Goal: Task Accomplishment & Management: Manage account settings

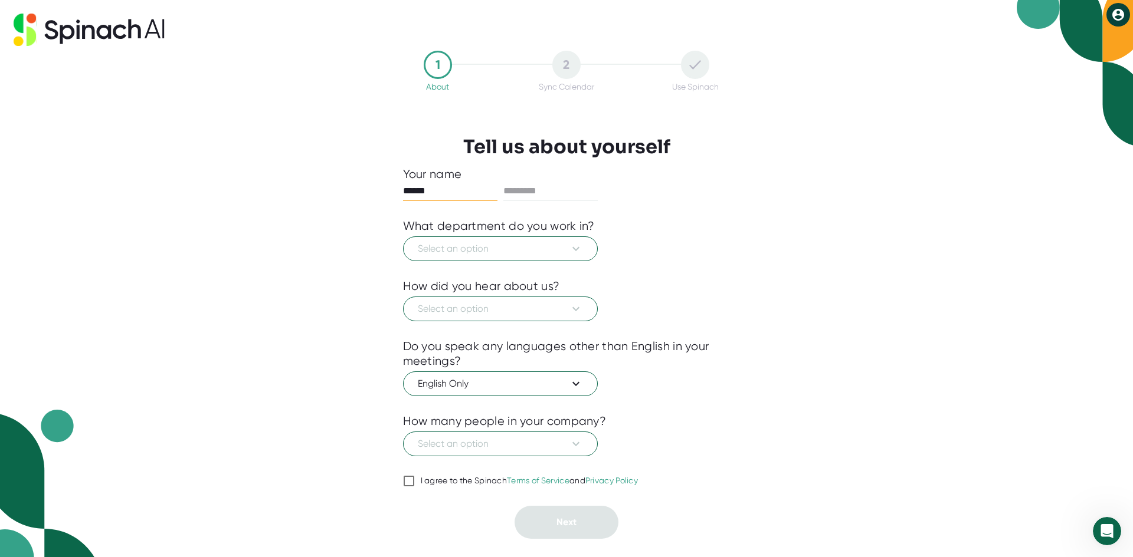
type input "******"
type input "*"
type input "******"
click at [506, 279] on div "Your name ****** ****** What department do you work in? Select an option How di…" at bounding box center [566, 353] width 327 height 372
click at [517, 230] on div "What department do you work in?" at bounding box center [499, 226] width 192 height 15
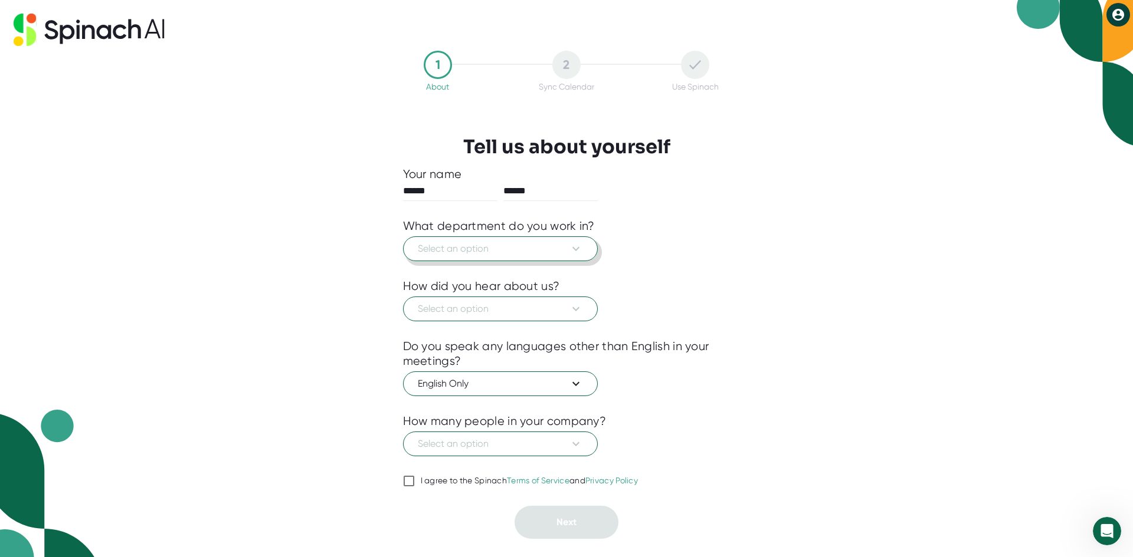
click at [518, 247] on span "Select an option" at bounding box center [500, 249] width 165 height 14
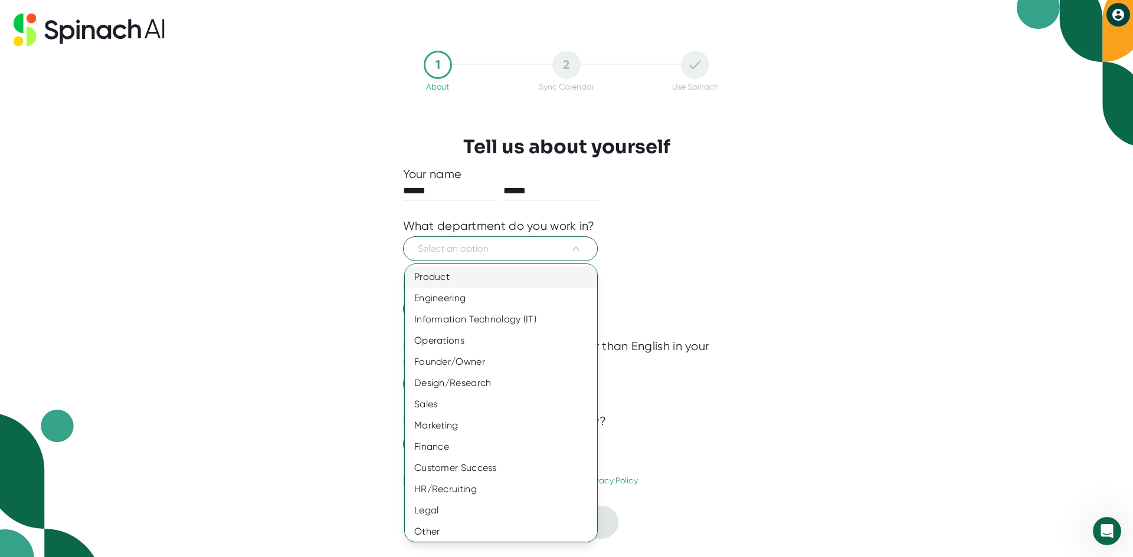
click at [447, 278] on div "Product" at bounding box center [505, 277] width 201 height 21
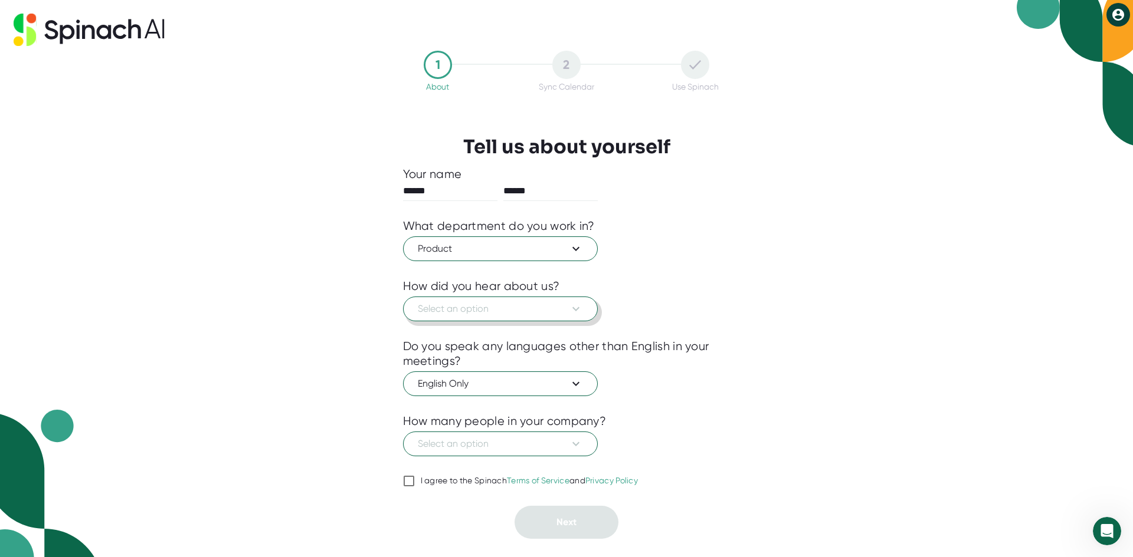
click at [452, 309] on span "Select an option" at bounding box center [500, 309] width 165 height 14
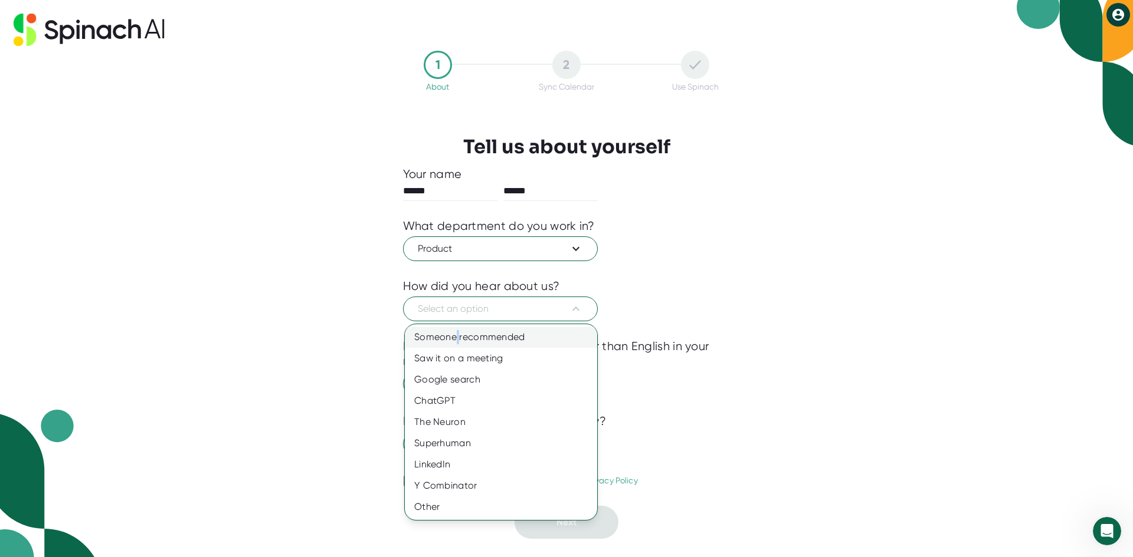
click at [458, 340] on div "Someone recommended" at bounding box center [501, 337] width 192 height 21
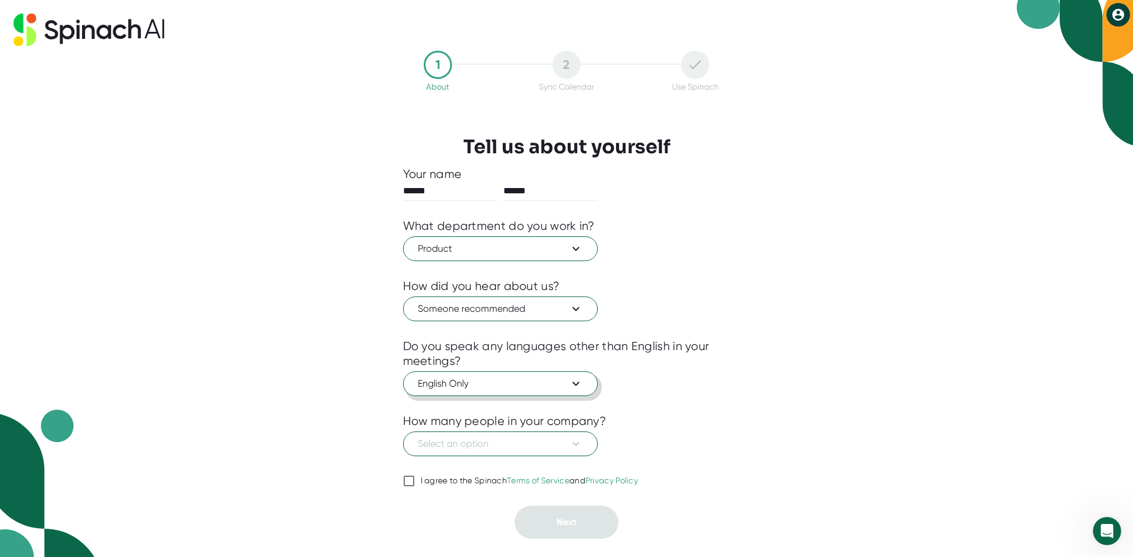
click at [486, 382] on span "English Only" at bounding box center [500, 384] width 165 height 14
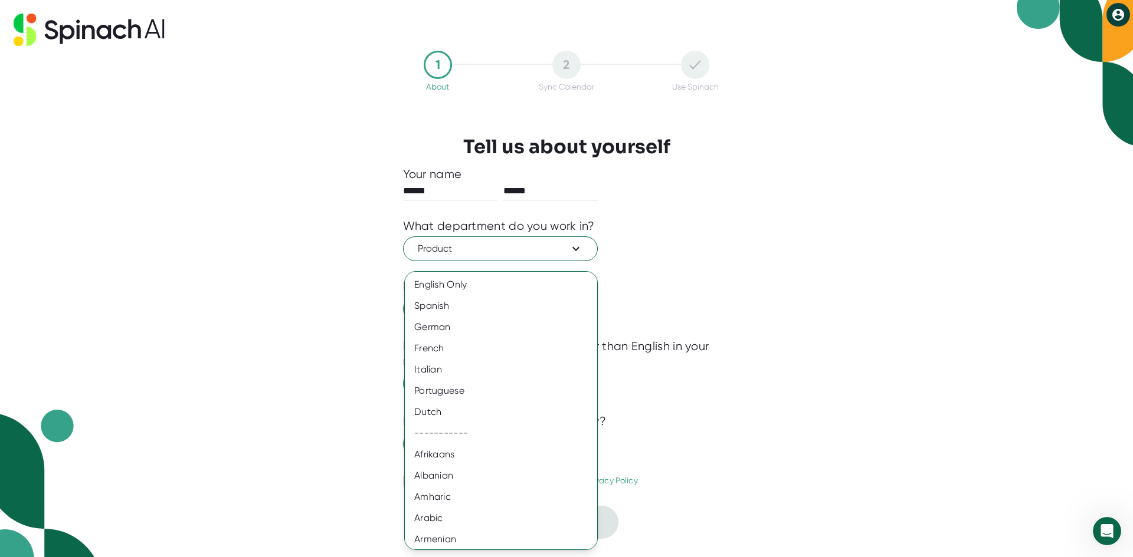
click at [769, 348] on div at bounding box center [566, 278] width 1133 height 557
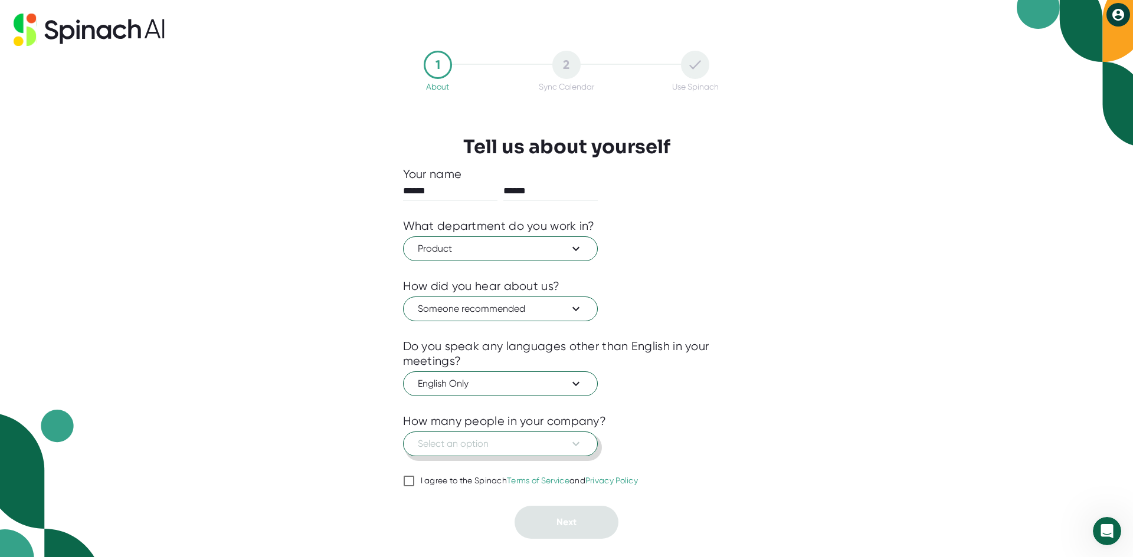
click at [493, 442] on span "Select an option" at bounding box center [500, 444] width 165 height 14
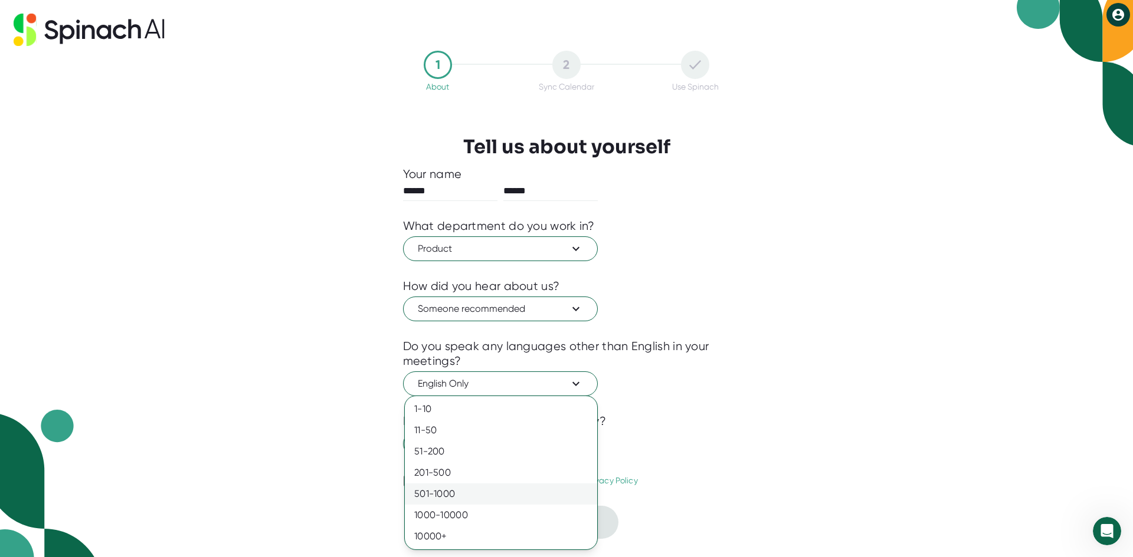
click at [457, 494] on div "501-1000" at bounding box center [501, 494] width 192 height 21
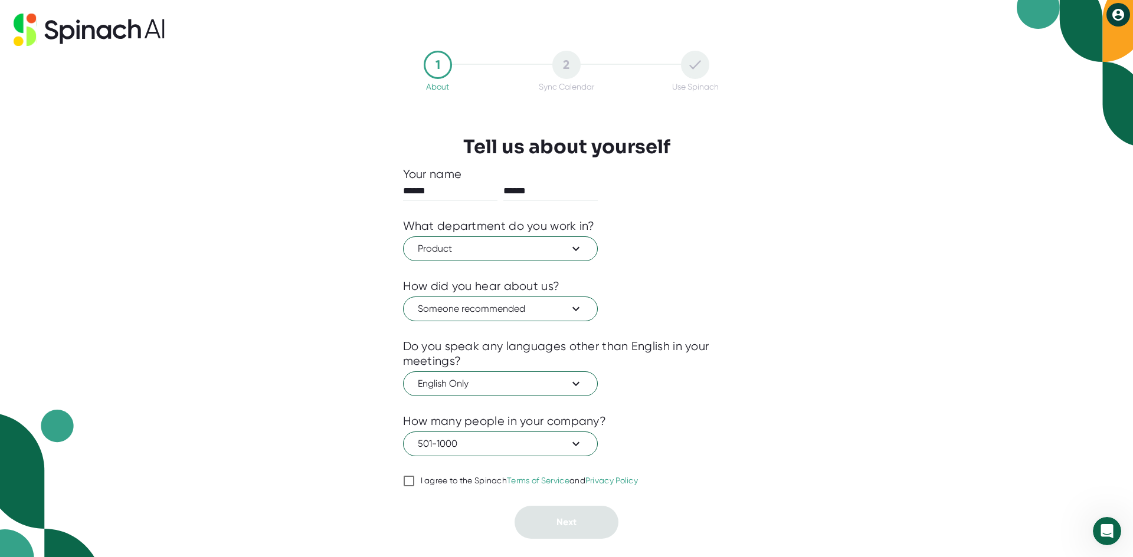
click at [424, 489] on div at bounding box center [566, 497] width 327 height 18
click at [412, 481] on input "I agree to the Spinach Terms of Service and Privacy Policy" at bounding box center [409, 481] width 12 height 14
checkbox input "true"
click at [559, 523] on span "Next" at bounding box center [566, 522] width 20 height 11
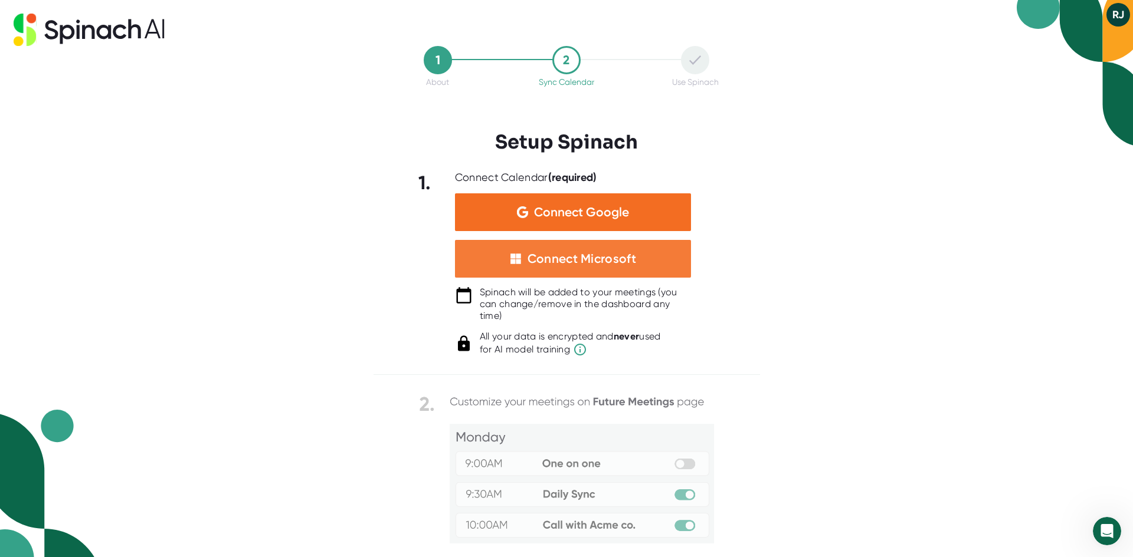
click at [578, 264] on div "Connect Microsoft" at bounding box center [581, 258] width 109 height 15
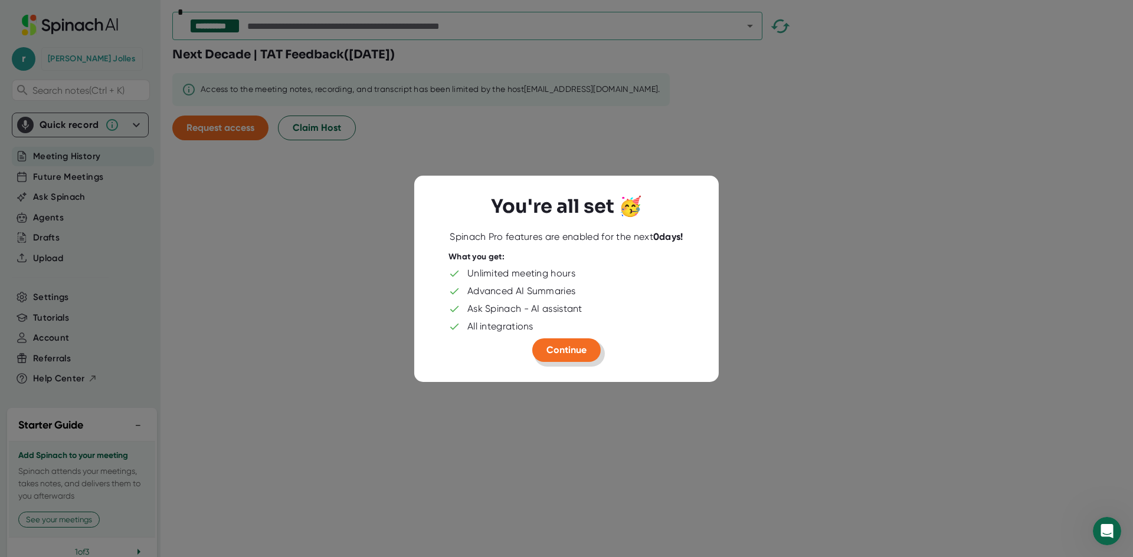
click at [571, 352] on span "Continue" at bounding box center [566, 350] width 40 height 11
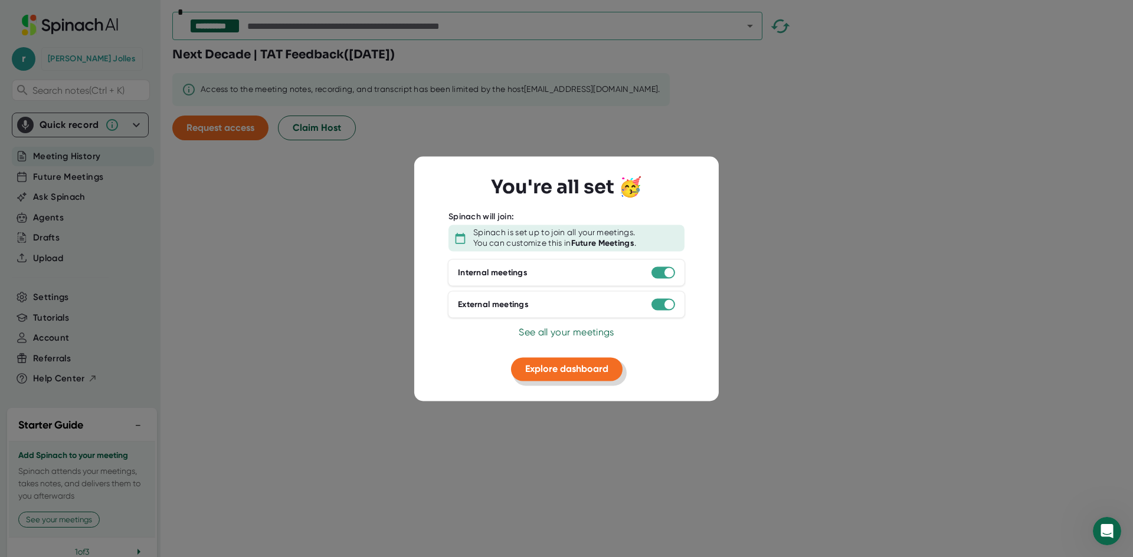
drag, startPoint x: 568, startPoint y: 375, endPoint x: 556, endPoint y: 377, distance: 11.3
click at [556, 377] on button "Explore dashboard" at bounding box center [566, 370] width 111 height 24
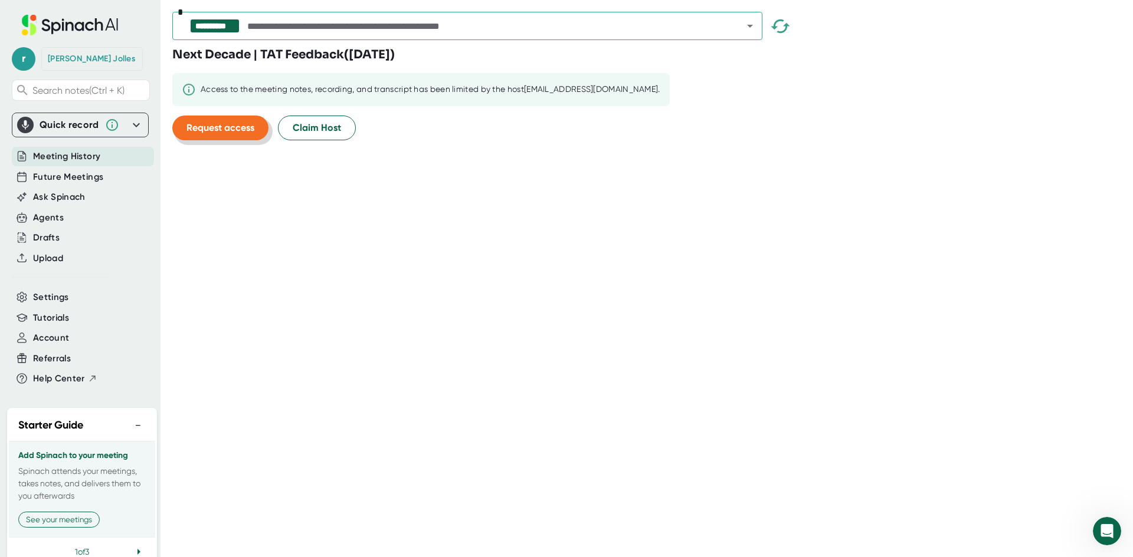
click at [232, 125] on span "Request access" at bounding box center [220, 127] width 68 height 11
click at [423, 217] on div "**********" at bounding box center [652, 278] width 960 height 557
click at [71, 172] on span "Future Meetings" at bounding box center [68, 177] width 70 height 14
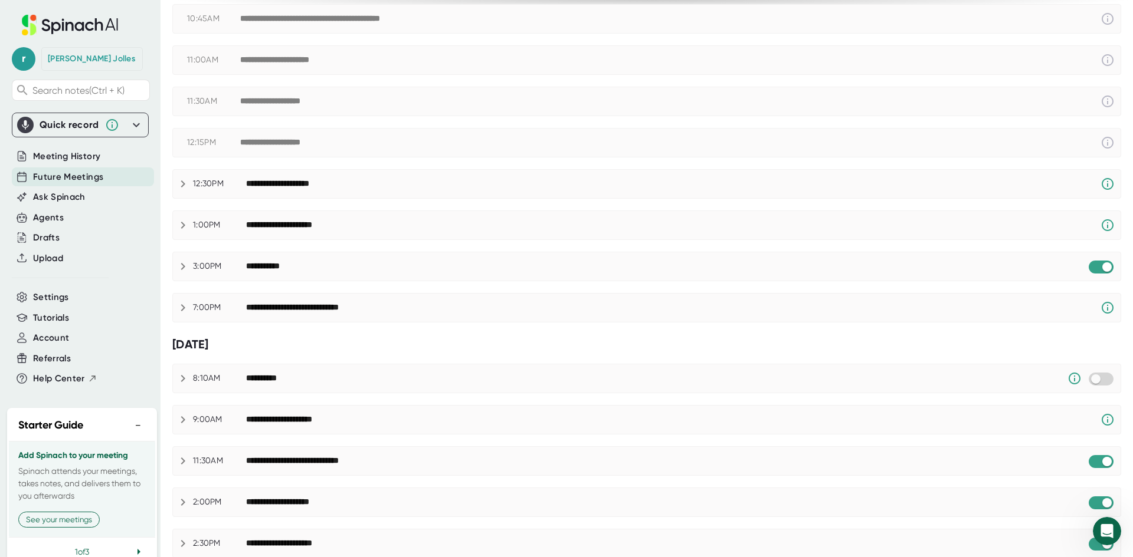
scroll to position [413, 0]
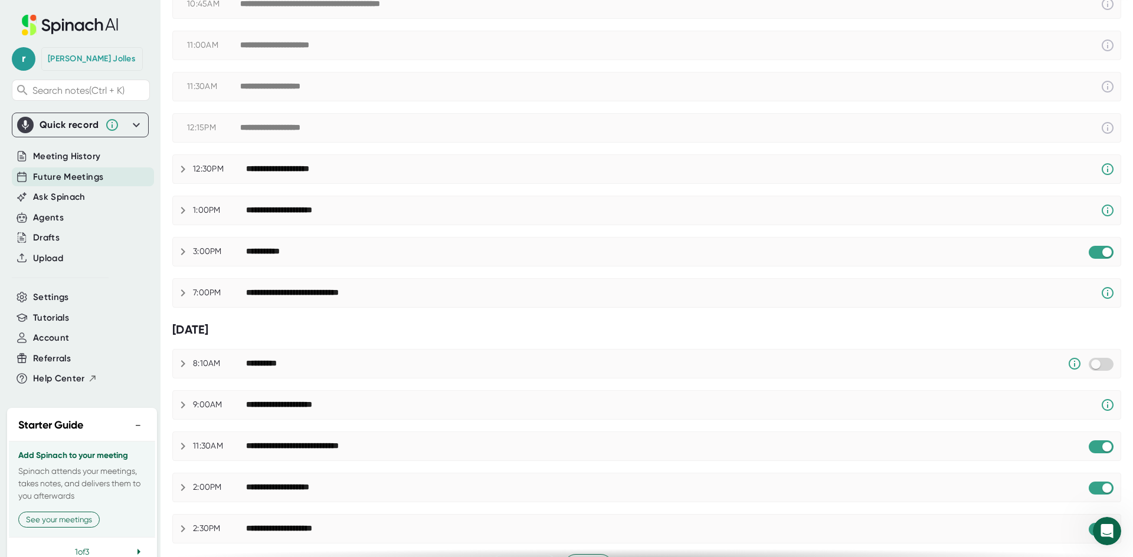
click at [181, 165] on icon at bounding box center [183, 169] width 14 height 14
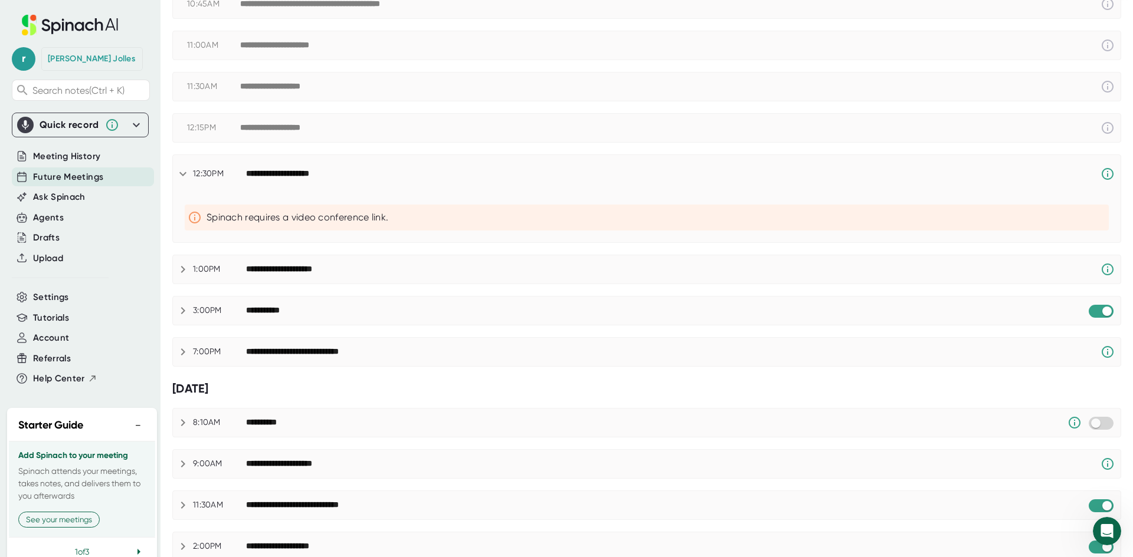
click at [182, 169] on icon at bounding box center [183, 174] width 14 height 14
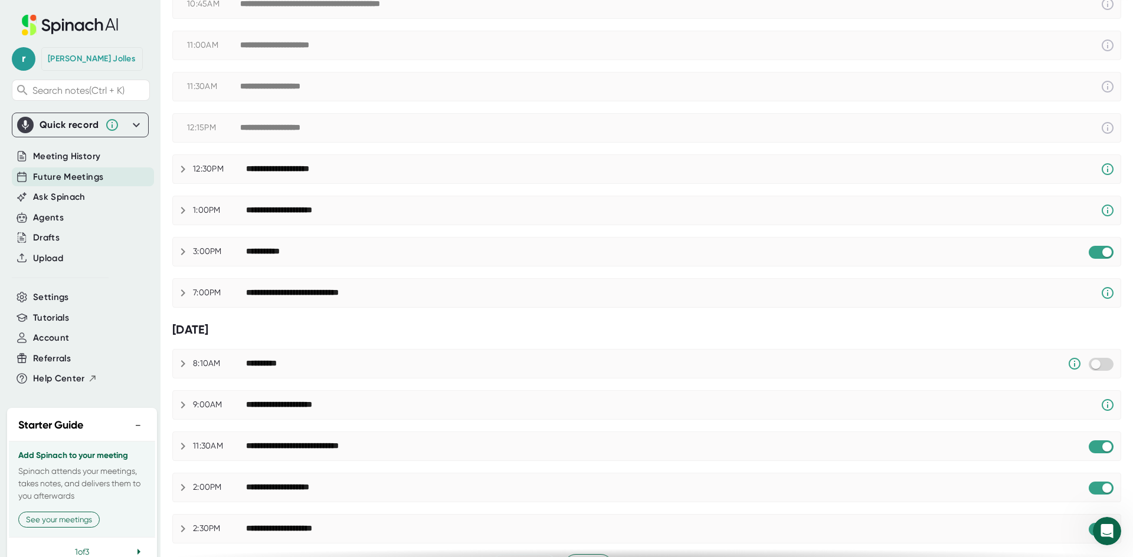
click at [173, 212] on div "**********" at bounding box center [646, 211] width 947 height 14
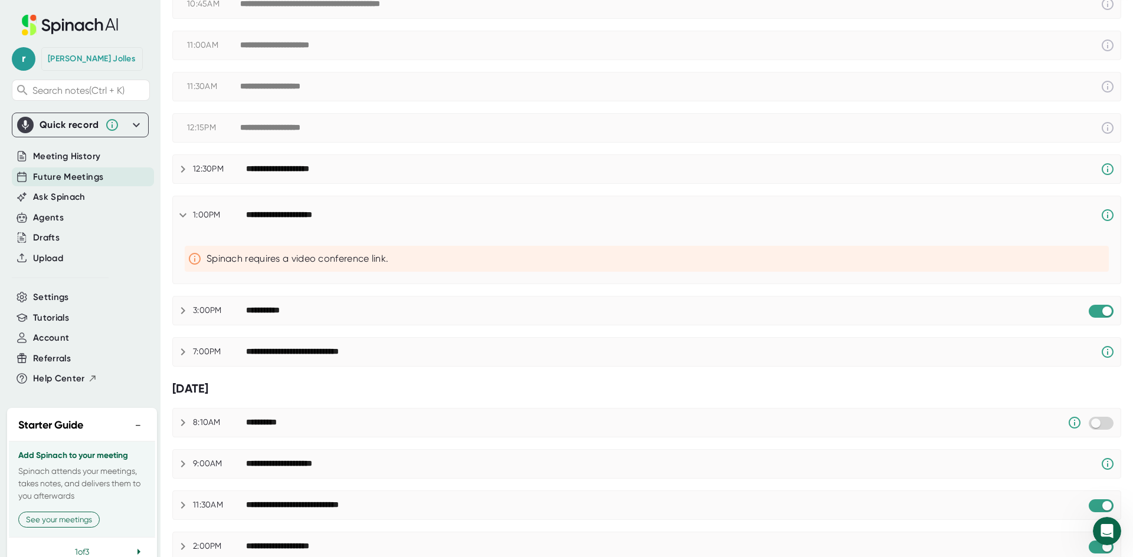
click at [179, 221] on icon at bounding box center [183, 215] width 14 height 14
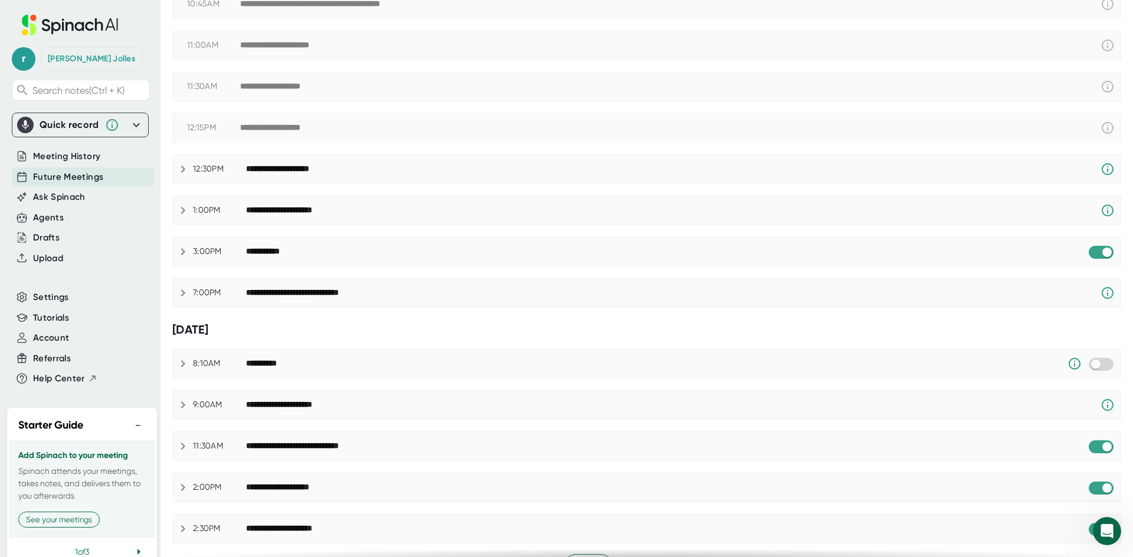
click at [184, 252] on icon at bounding box center [183, 251] width 4 height 7
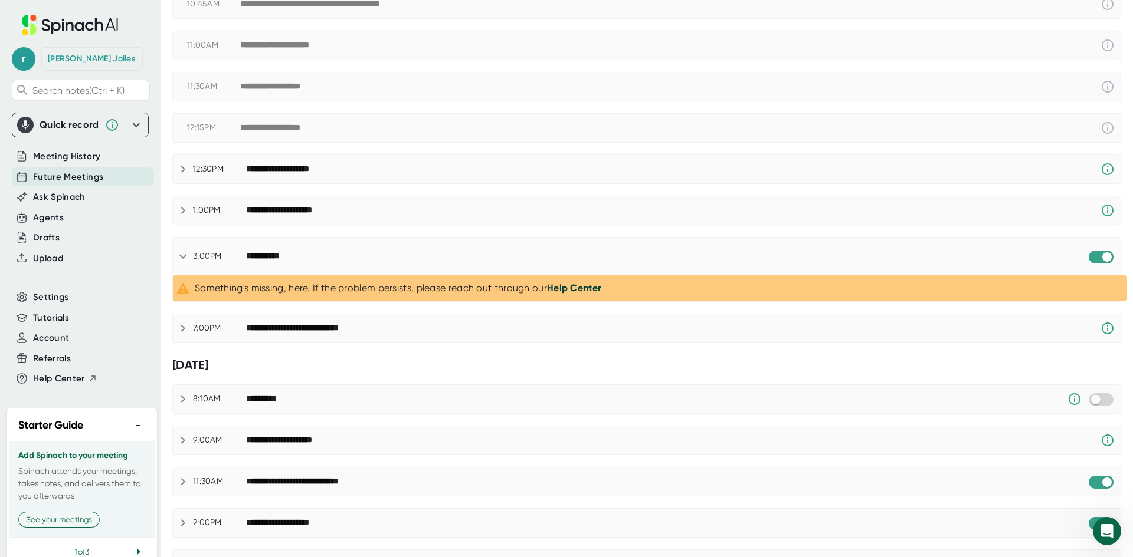
click at [180, 253] on icon at bounding box center [183, 257] width 14 height 14
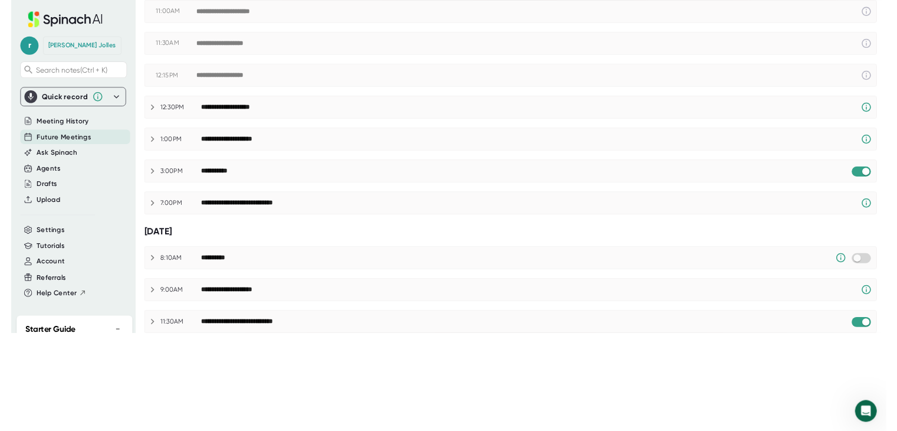
scroll to position [438, 0]
